Goal: Task Accomplishment & Management: Complete application form

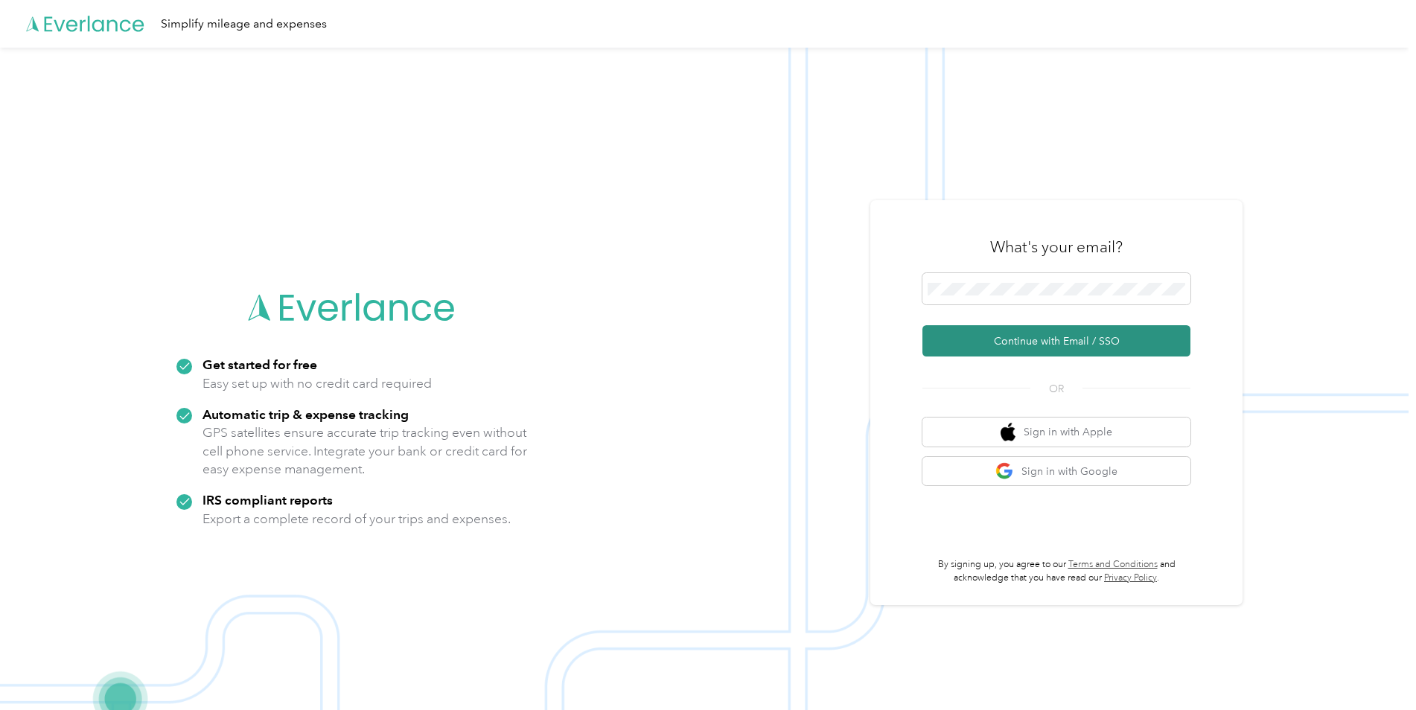
click at [1026, 342] on button "Continue with Email / SSO" at bounding box center [1056, 340] width 268 height 31
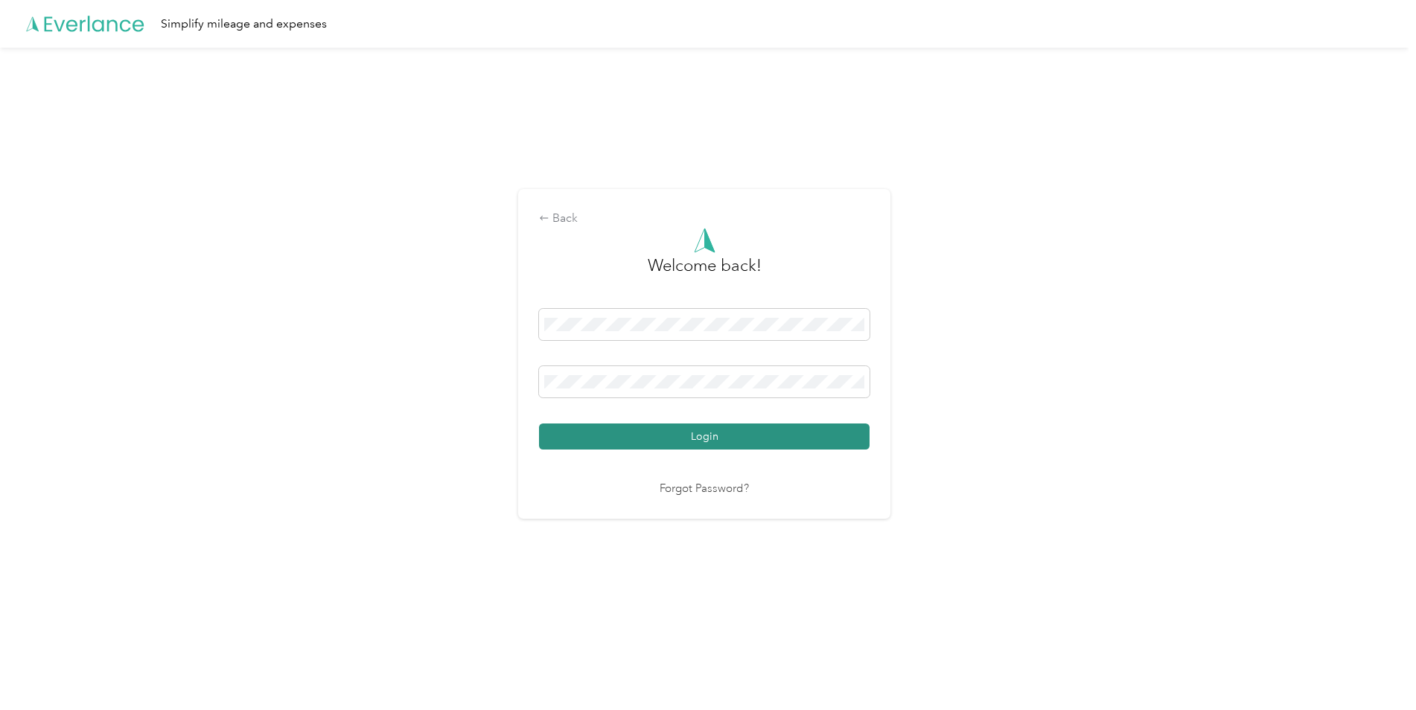
click at [694, 439] on button "Login" at bounding box center [704, 437] width 330 height 26
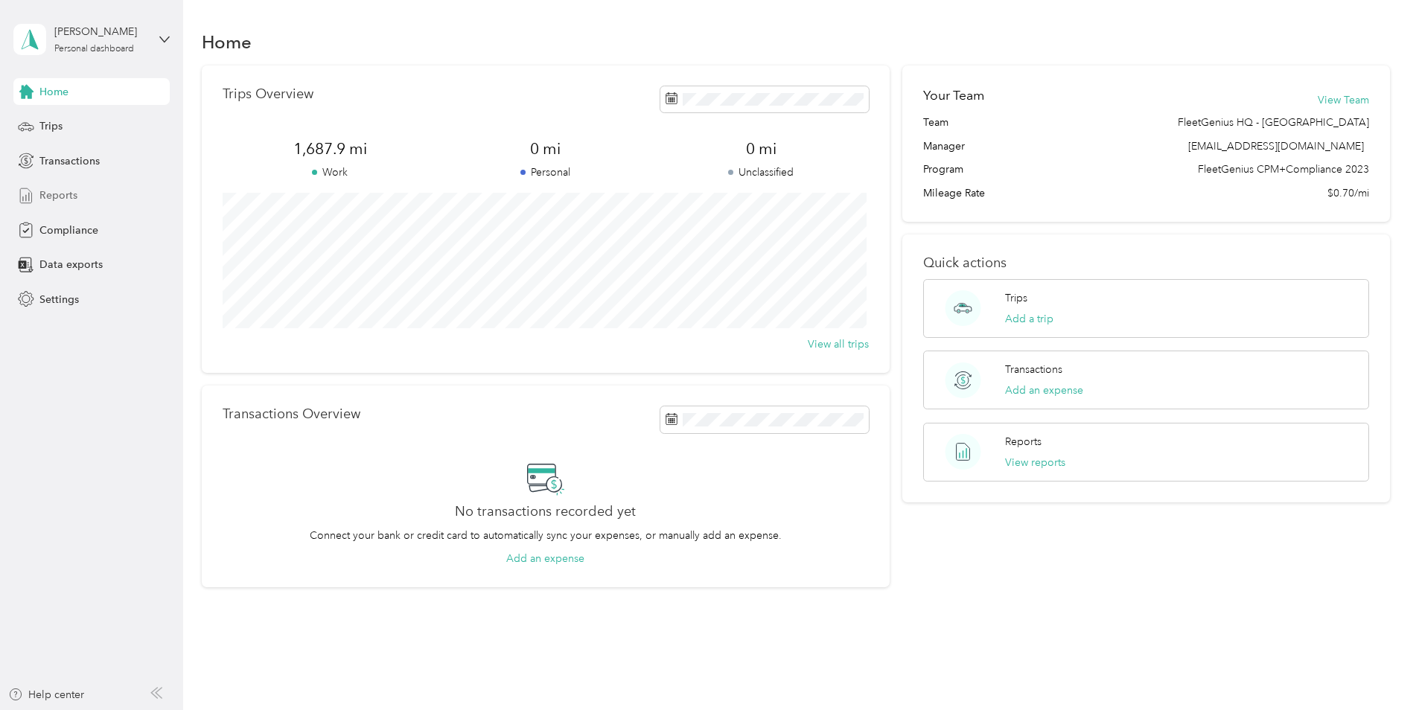
click at [61, 198] on span "Reports" at bounding box center [58, 196] width 38 height 16
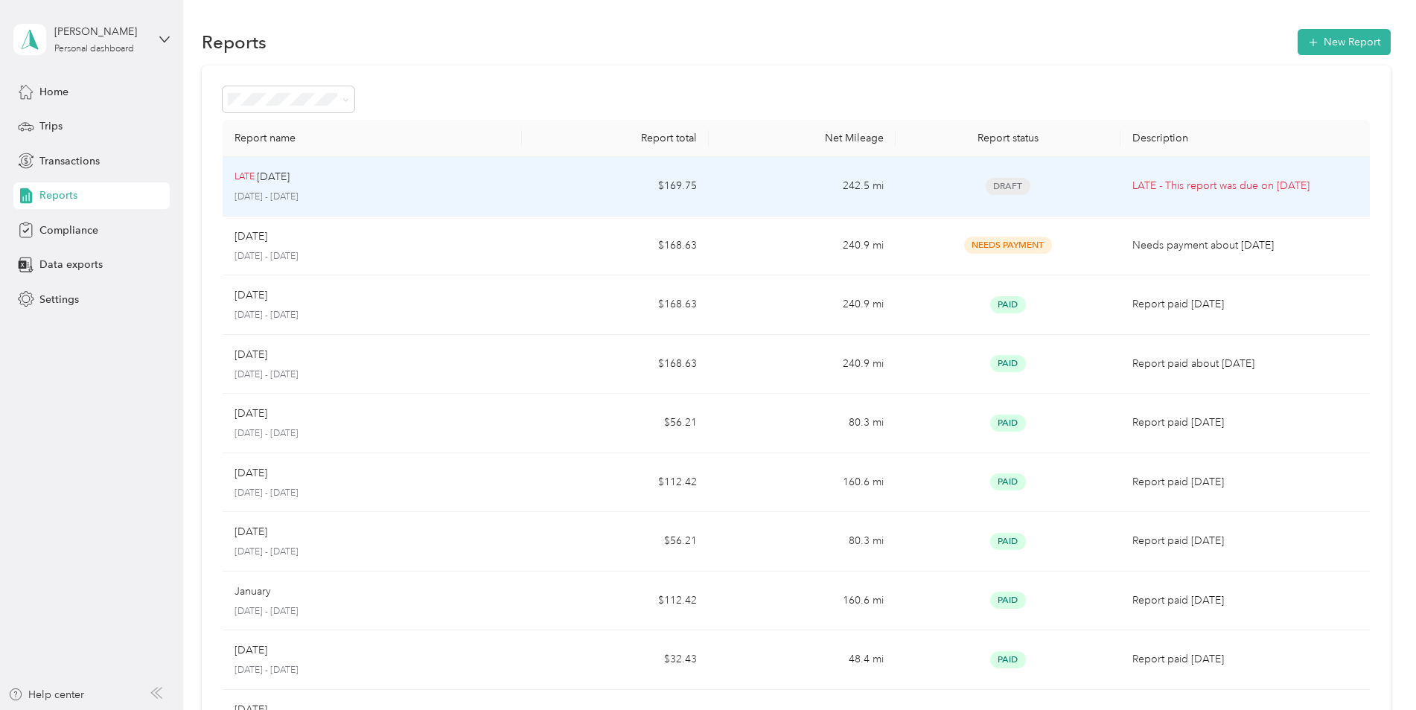
click at [736, 191] on td "242.5 mi" at bounding box center [802, 187] width 187 height 60
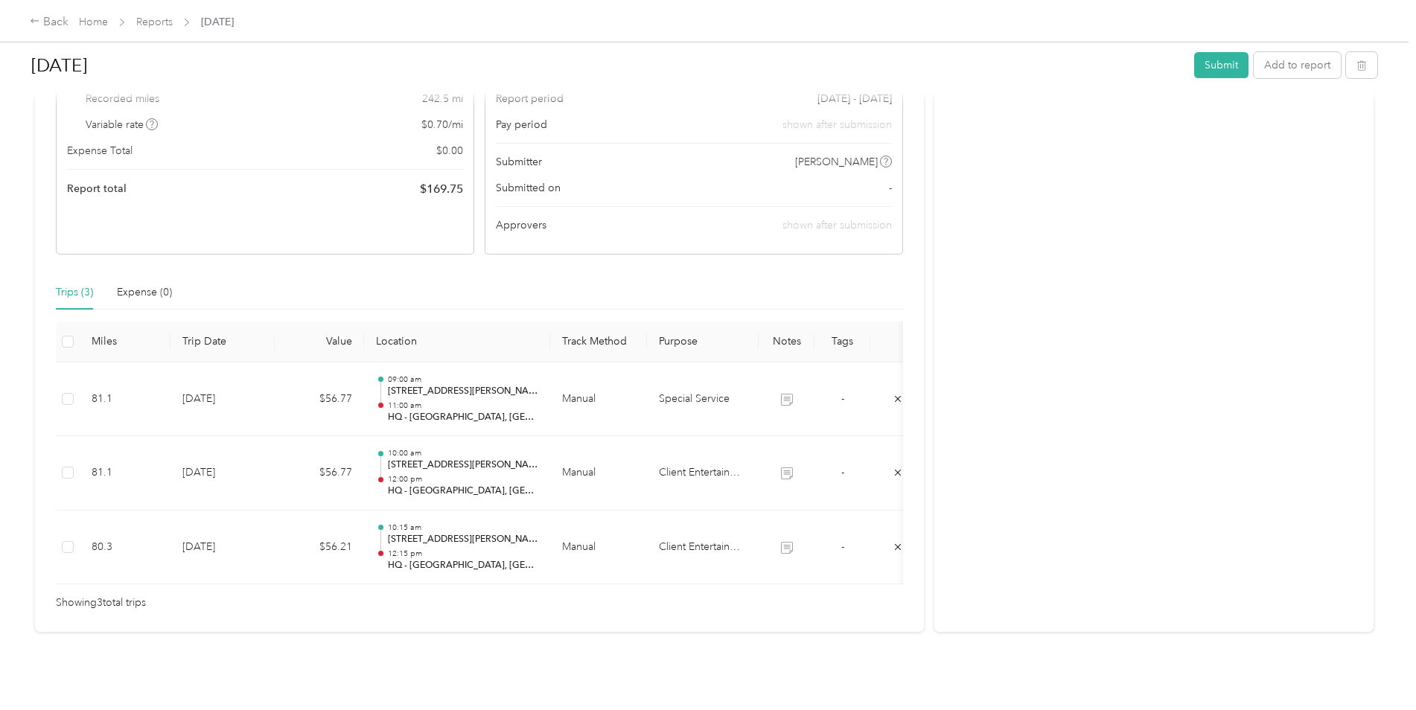
scroll to position [223, 0]
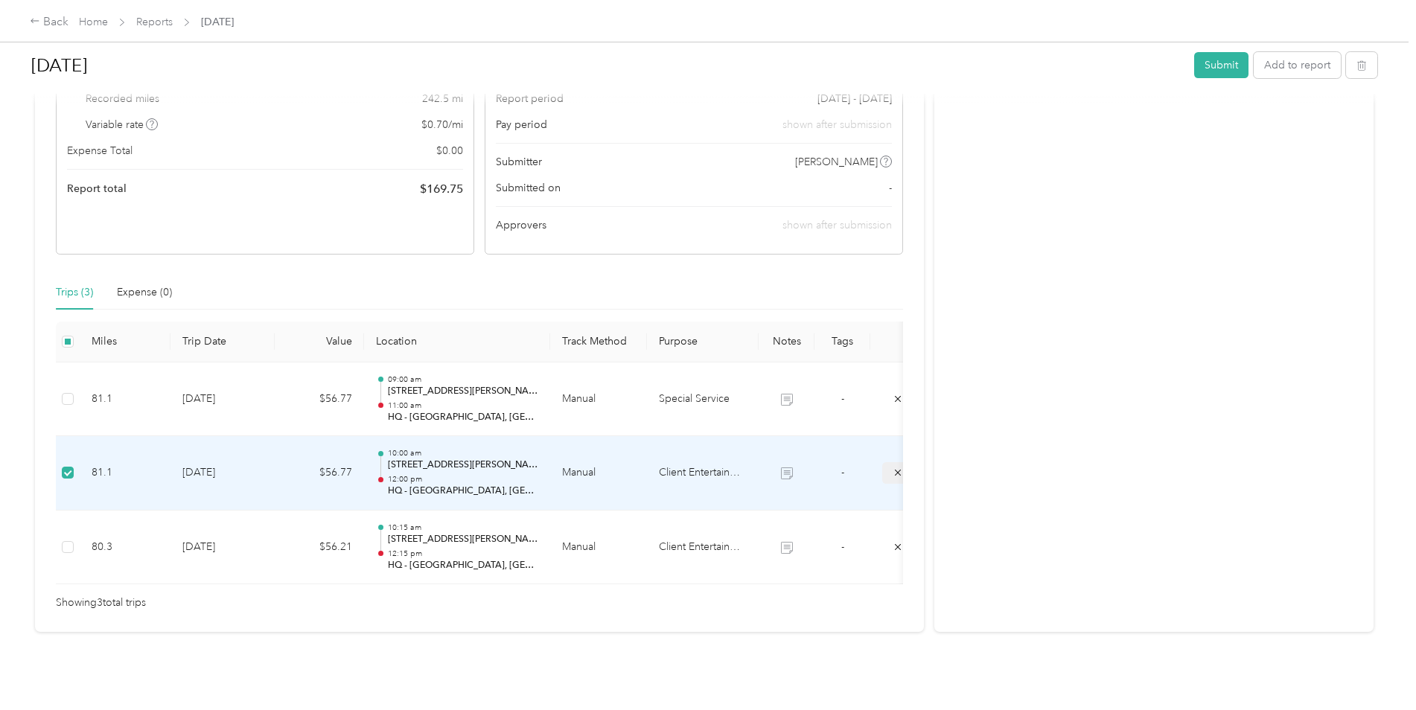
click at [895, 467] on icon "submit" at bounding box center [897, 472] width 10 height 10
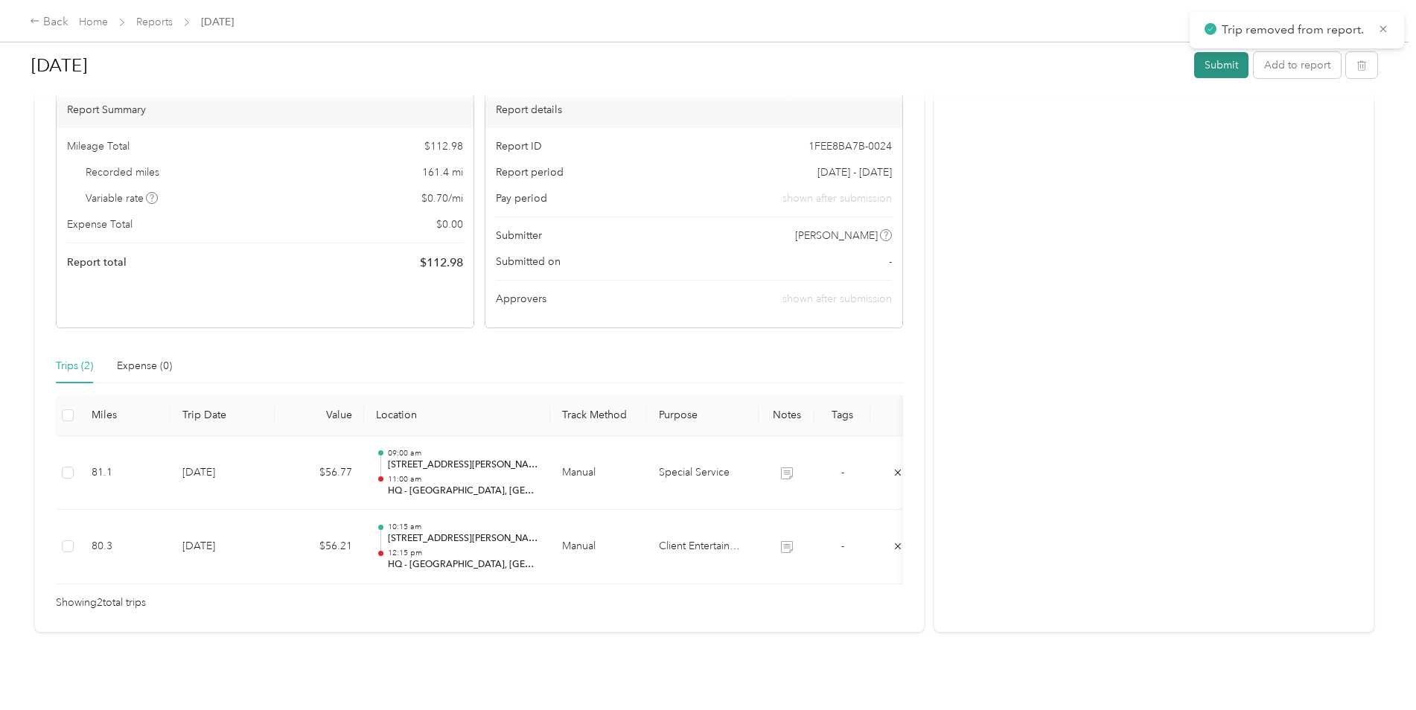
click at [1218, 68] on button "Submit" at bounding box center [1221, 65] width 54 height 26
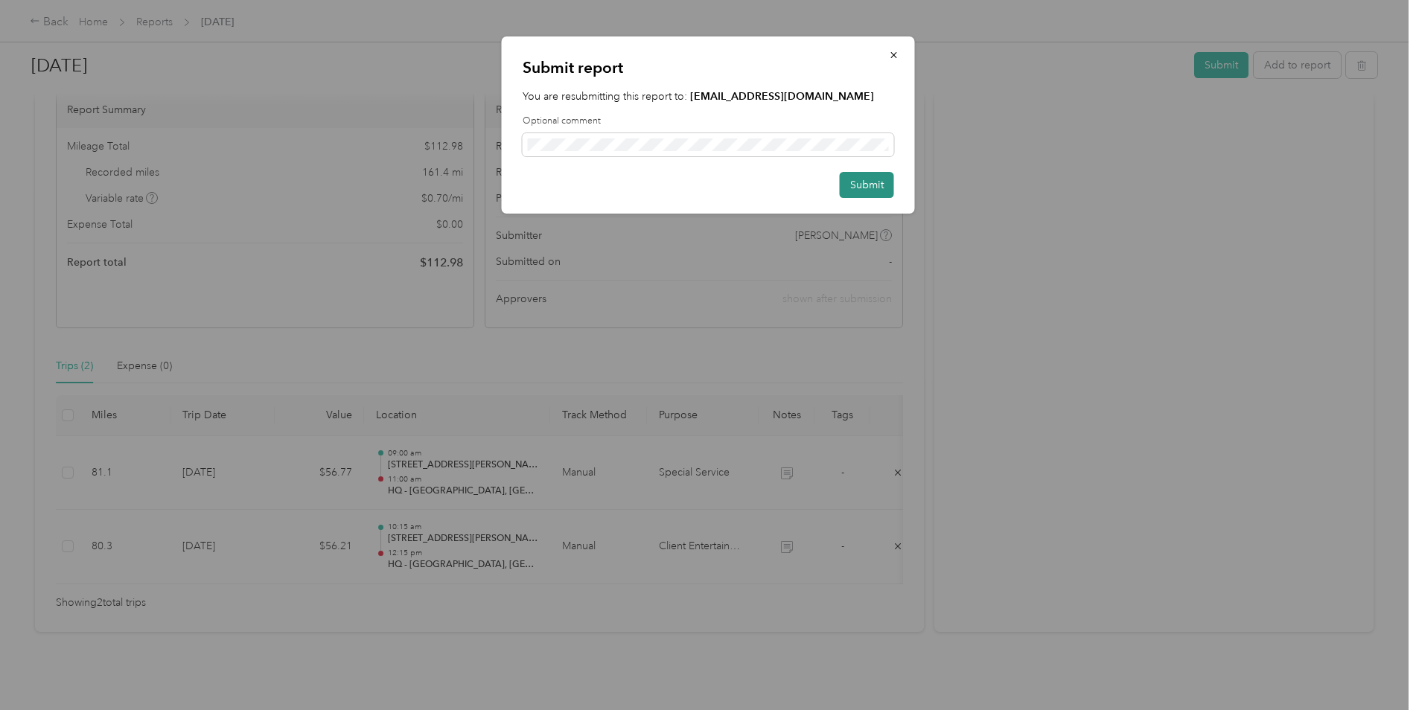
click at [857, 188] on button "Submit" at bounding box center [867, 185] width 54 height 26
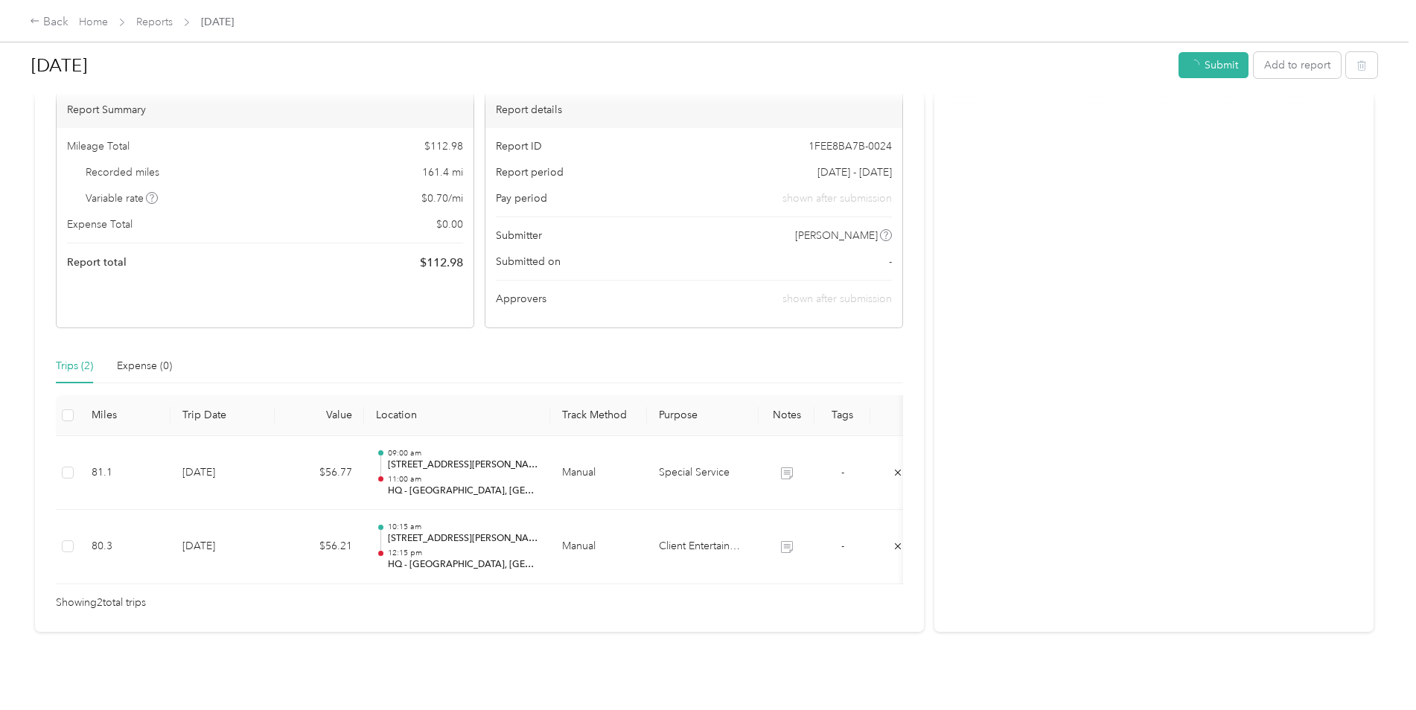
scroll to position [115, 0]
